Goal: Information Seeking & Learning: Check status

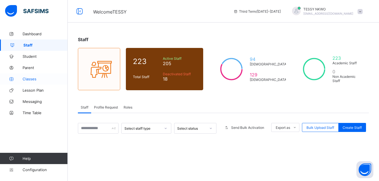
click at [39, 78] on span "Classes" at bounding box center [45, 79] width 45 height 5
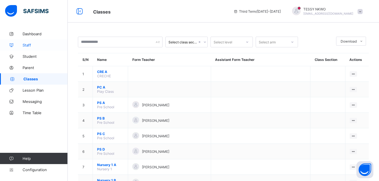
click at [28, 47] on span "Staff" at bounding box center [45, 45] width 45 height 5
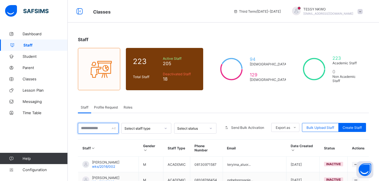
click at [103, 128] on input "text" at bounding box center [98, 128] width 41 height 11
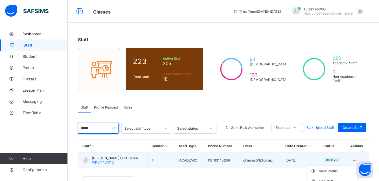
type input "*****"
click at [358, 159] on div at bounding box center [354, 160] width 8 height 5
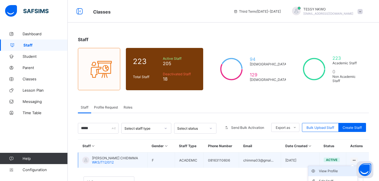
click at [340, 172] on div "View Profile" at bounding box center [337, 171] width 36 height 6
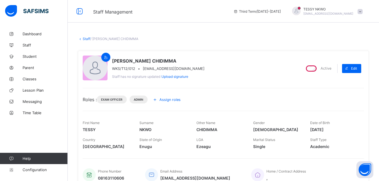
click at [157, 100] on icon at bounding box center [155, 100] width 6 height 6
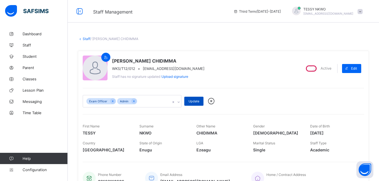
click at [190, 101] on span "Update" at bounding box center [193, 101] width 11 height 4
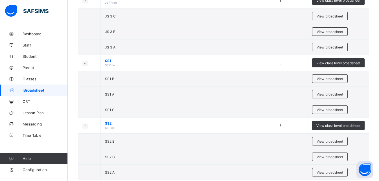
scroll to position [937, 0]
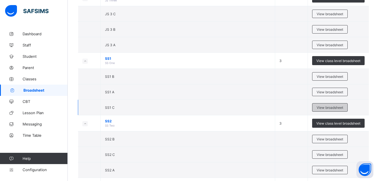
click at [333, 107] on span "View broadsheet" at bounding box center [330, 108] width 27 height 4
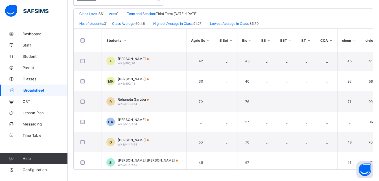
scroll to position [171, 0]
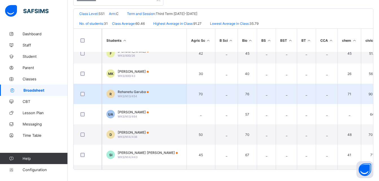
click at [109, 94] on div "R" at bounding box center [110, 94] width 8 height 8
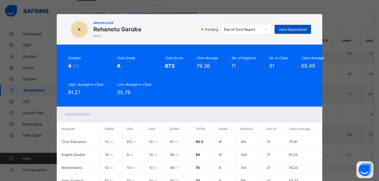
click at [293, 31] on span "View Reportsheet" at bounding box center [293, 29] width 28 height 4
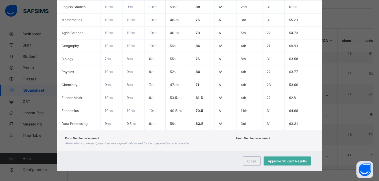
scroll to position [152, 0]
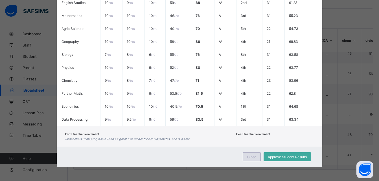
click at [248, 157] on span "Close" at bounding box center [251, 157] width 9 height 4
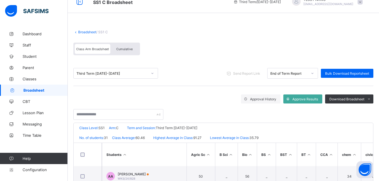
scroll to position [8, 0]
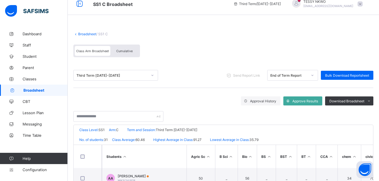
click at [128, 53] on span "Cumulative" at bounding box center [124, 51] width 16 height 4
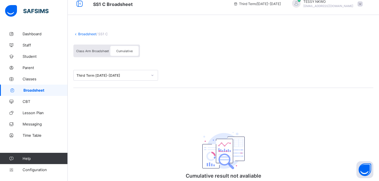
click at [95, 52] on span "Class Arm Broadsheet" at bounding box center [92, 51] width 33 height 4
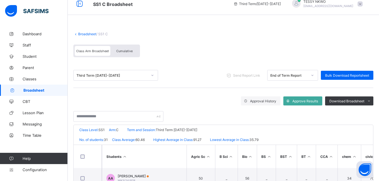
click at [131, 52] on span "Cumulative" at bounding box center [124, 51] width 16 height 4
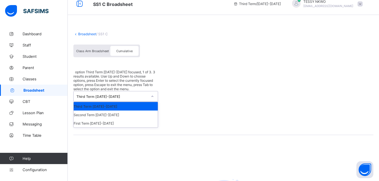
click at [153, 94] on icon at bounding box center [152, 97] width 3 height 6
click at [134, 111] on div "Second Term 2024-2025" at bounding box center [116, 115] width 84 height 8
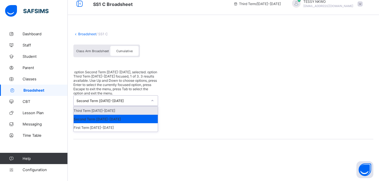
click at [152, 98] on icon at bounding box center [152, 101] width 3 height 6
click at [130, 106] on div "Third Term 2024-2025" at bounding box center [116, 110] width 84 height 8
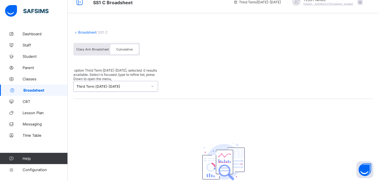
scroll to position [12, 0]
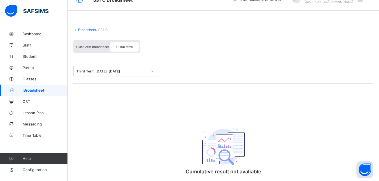
click at [94, 44] on div "Class Arm Broadsheet" at bounding box center [93, 47] width 36 height 10
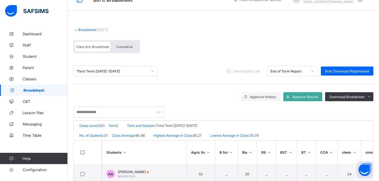
click at [127, 47] on span "Cumulative" at bounding box center [124, 47] width 16 height 4
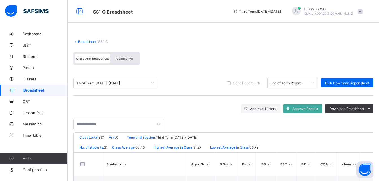
click at [118, 53] on div "Class Arm Broadsheet Cumulative" at bounding box center [106, 58] width 67 height 13
click at [122, 59] on span "Cumulative" at bounding box center [124, 59] width 16 height 4
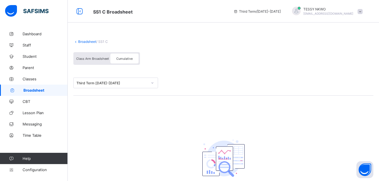
click at [37, 89] on span "Broadsheet" at bounding box center [45, 90] width 44 height 5
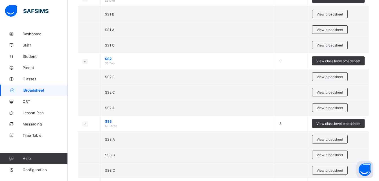
scroll to position [980, 0]
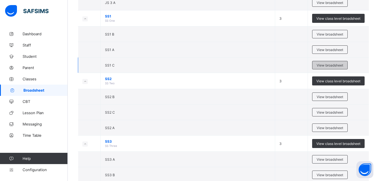
click at [333, 67] on span "View broadsheet" at bounding box center [330, 65] width 27 height 4
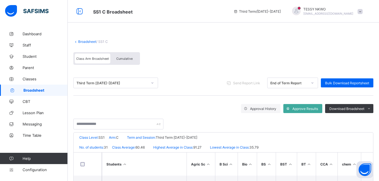
click at [132, 58] on span "Cumulative" at bounding box center [124, 59] width 16 height 4
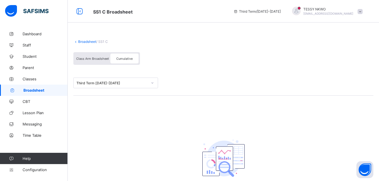
click at [132, 58] on span "Cumulative" at bounding box center [124, 59] width 16 height 4
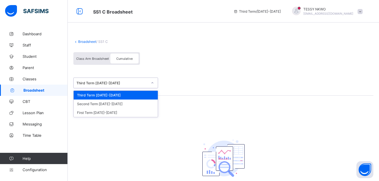
click at [153, 81] on icon at bounding box center [152, 83] width 3 height 6
click at [96, 114] on div "First Term 2024-2025" at bounding box center [116, 112] width 84 height 9
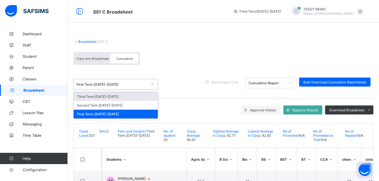
click at [154, 84] on div at bounding box center [153, 84] width 10 height 9
click at [136, 98] on div "Third Term 2024-2025" at bounding box center [116, 96] width 84 height 9
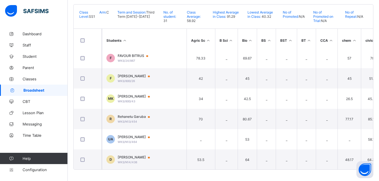
scroll to position [148, 0]
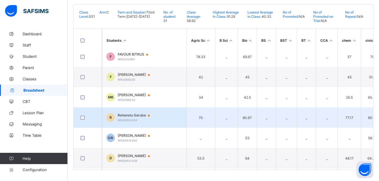
click at [113, 117] on div "R" at bounding box center [110, 117] width 8 height 8
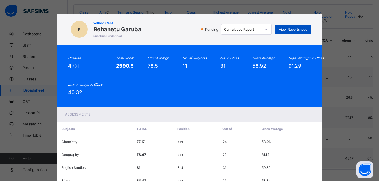
click at [290, 29] on span "View Reportsheet" at bounding box center [293, 29] width 28 height 4
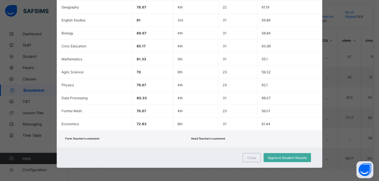
scroll to position [148, 0]
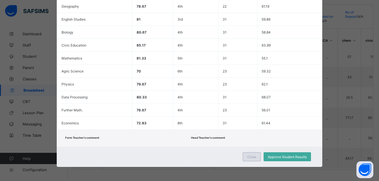
click at [256, 155] on div "Close" at bounding box center [252, 156] width 18 height 9
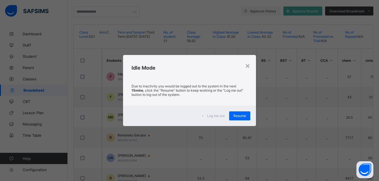
scroll to position [100, 0]
click at [249, 65] on div "×" at bounding box center [247, 66] width 5 height 10
click at [247, 70] on div "×" at bounding box center [247, 66] width 5 height 10
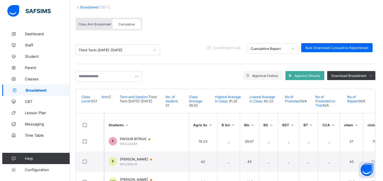
scroll to position [0, 0]
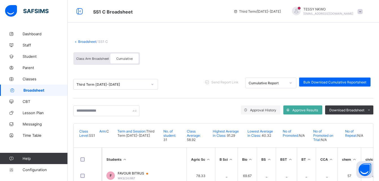
click at [365, 8] on div "TESSY NKWO chimma03@gmail.com" at bounding box center [325, 11] width 79 height 9
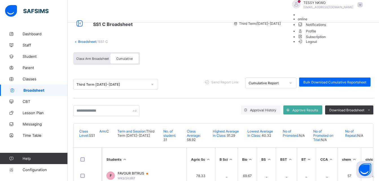
click at [317, 45] on span "Logout" at bounding box center [307, 42] width 19 height 6
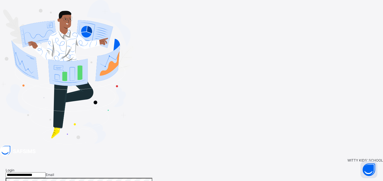
click at [46, 172] on input "**********" at bounding box center [26, 175] width 40 height 6
type input "*"
